Goal: Find contact information: Find contact information

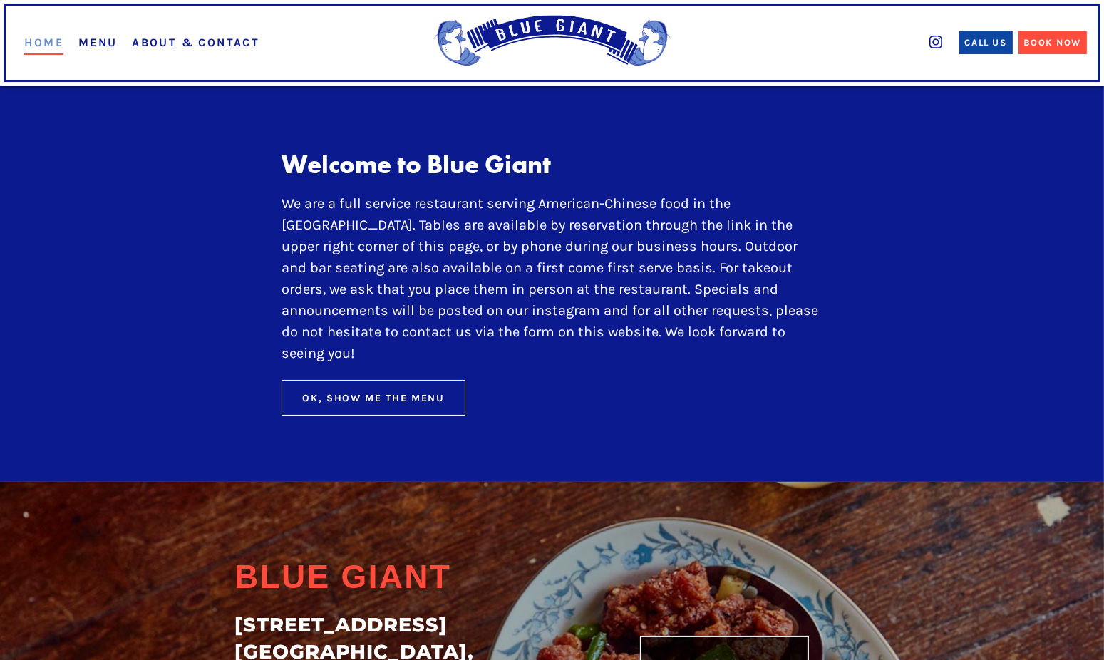
click at [88, 41] on link "Menu" at bounding box center [97, 43] width 39 height 14
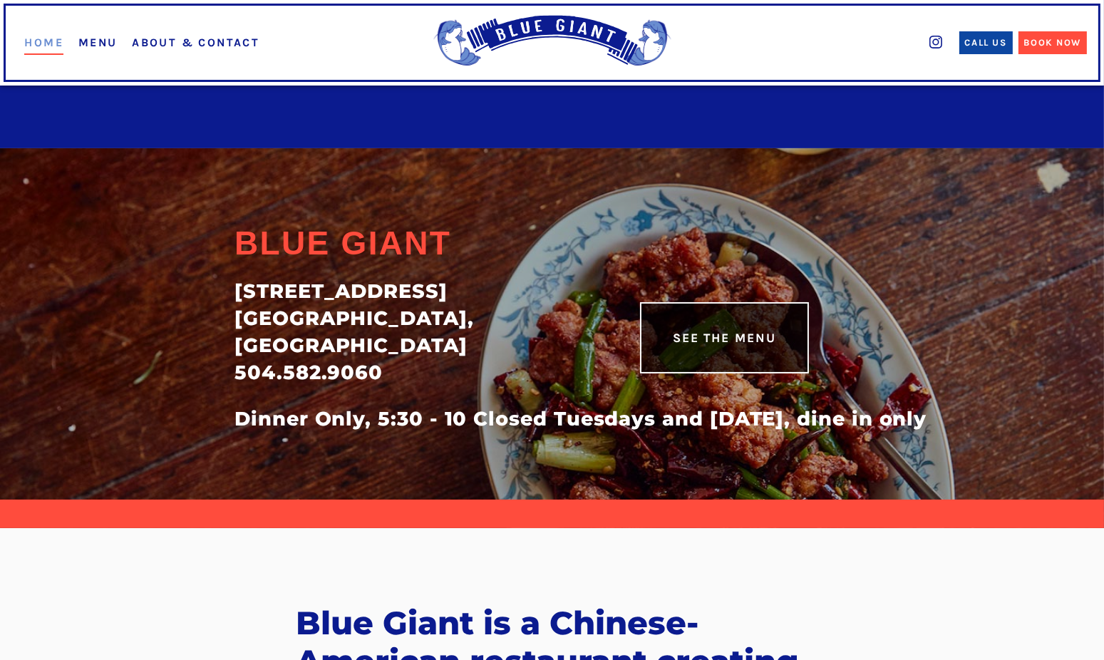
drag, startPoint x: 138, startPoint y: 171, endPoint x: 138, endPoint y: 350, distance: 178.9
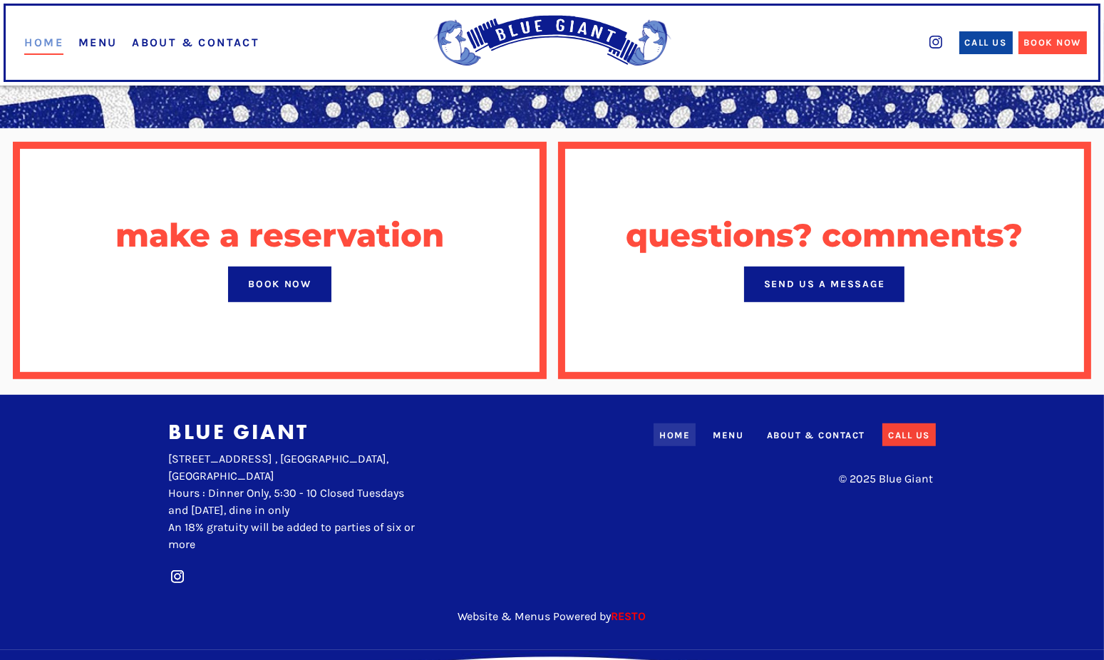
scroll to position [1076, 0]
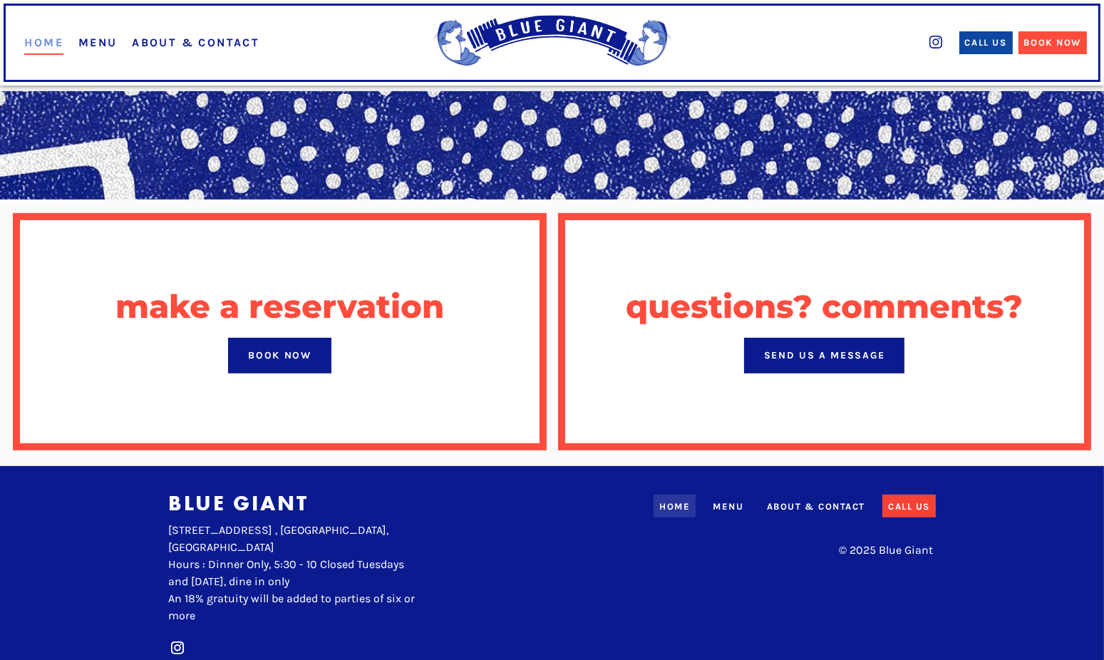
click at [794, 500] on div "About & Contact" at bounding box center [816, 507] width 98 height 14
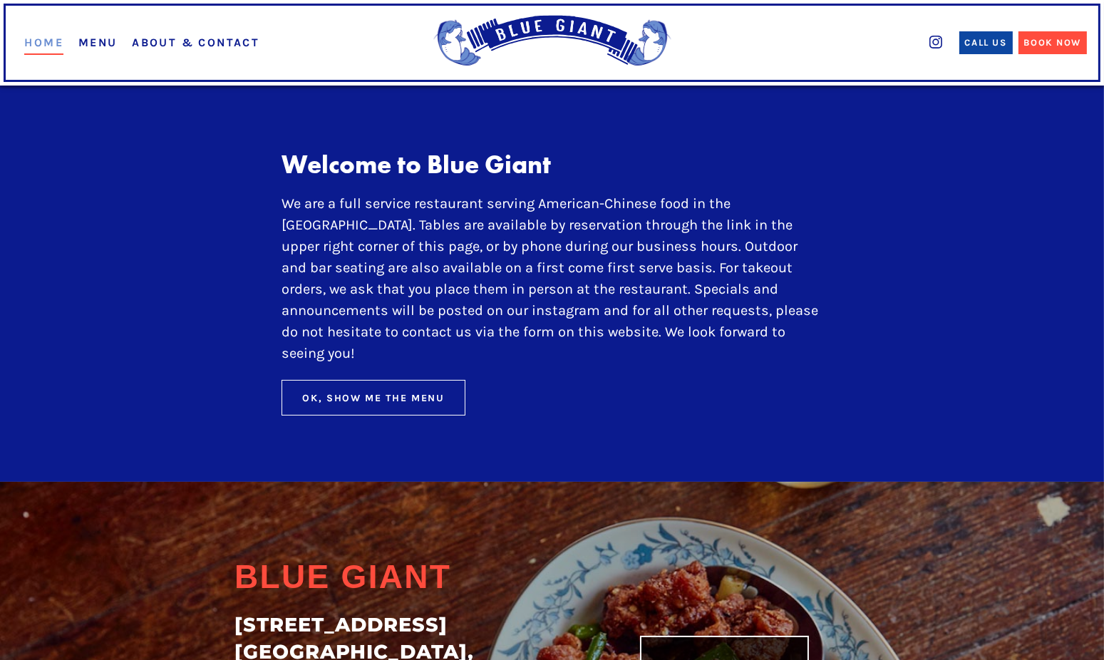
click at [237, 42] on link "About & Contact" at bounding box center [196, 43] width 128 height 14
